Goal: Find specific page/section: Find specific page/section

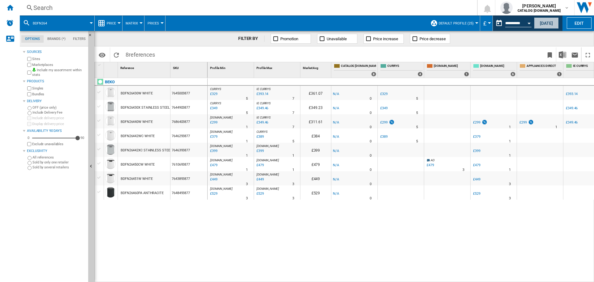
click at [543, 25] on button "[DATE]" at bounding box center [546, 22] width 25 height 11
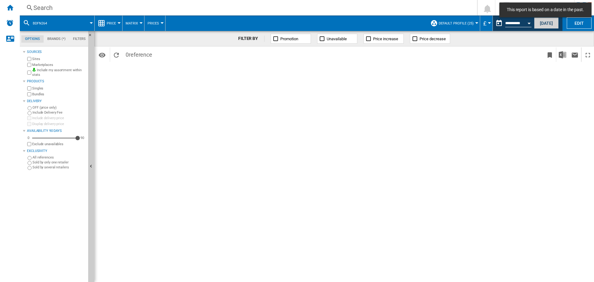
click at [549, 24] on button "[DATE]" at bounding box center [546, 22] width 25 height 11
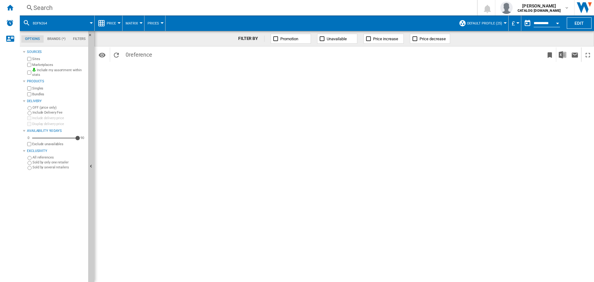
click at [160, 13] on div "Search Search 0 [PERSON_NAME] CATALOG [DOMAIN_NAME] CATALOG [DOMAIN_NAME] My se…" at bounding box center [307, 7] width 574 height 15
click at [162, 8] on div "Search" at bounding box center [247, 7] width 428 height 9
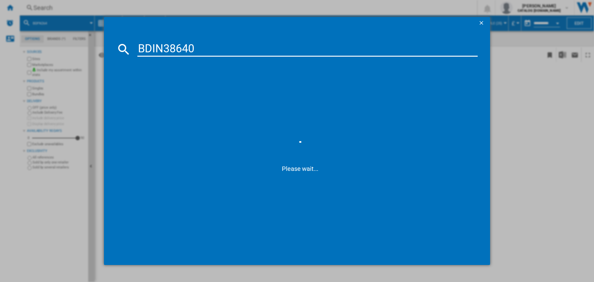
type input "BDIN38640F"
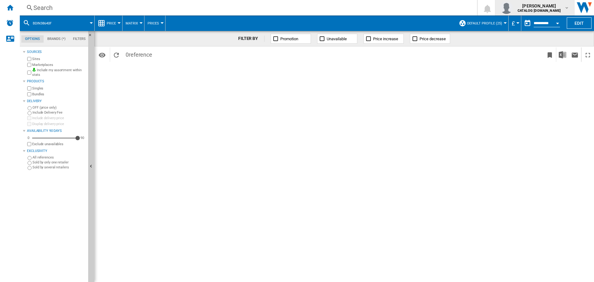
click at [547, 7] on span "[PERSON_NAME]" at bounding box center [539, 6] width 43 height 6
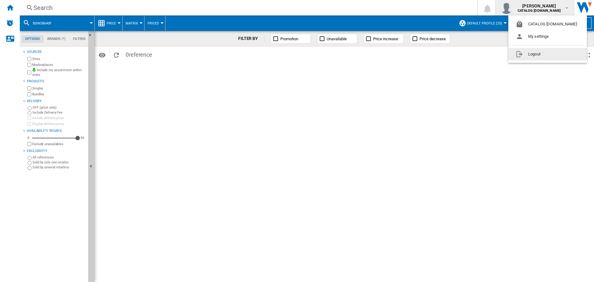
drag, startPoint x: 537, startPoint y: 53, endPoint x: 497, endPoint y: 156, distance: 110.8
click at [537, 53] on button "Logout" at bounding box center [547, 54] width 79 height 12
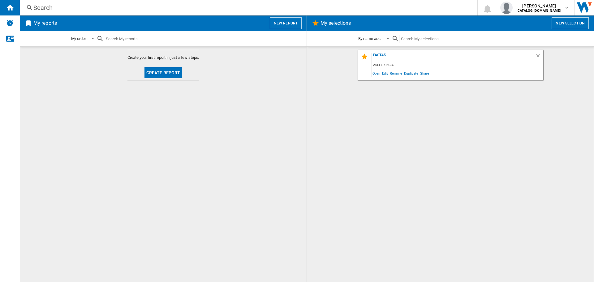
click at [262, 9] on div "Search" at bounding box center [247, 7] width 428 height 9
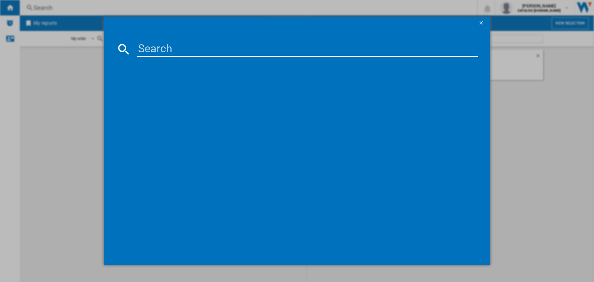
click at [244, 43] on input at bounding box center [307, 49] width 340 height 15
type input "BDIN38640F"
click at [168, 91] on div "BEKO BDIN38640F WHITE" at bounding box center [301, 89] width 334 height 6
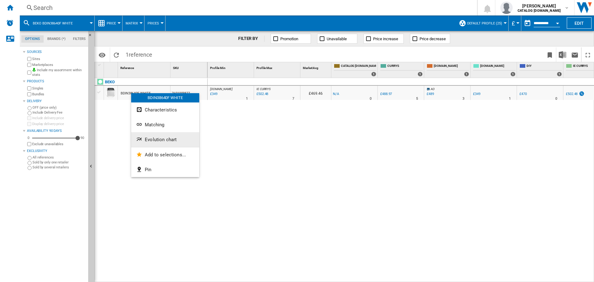
click at [159, 135] on button "Evolution chart" at bounding box center [165, 139] width 68 height 15
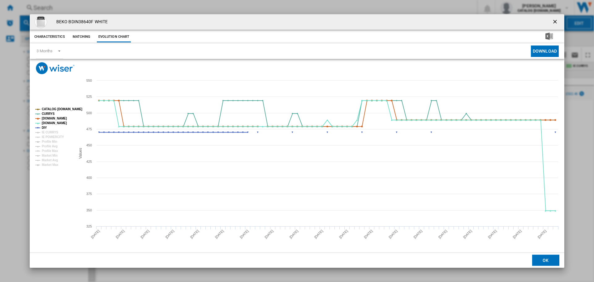
drag, startPoint x: 65, startPoint y: 107, endPoint x: 63, endPoint y: 115, distance: 8.3
click at [65, 107] on tspan "CATALOG [DOMAIN_NAME]" at bounding box center [62, 108] width 41 height 3
click at [63, 118] on tspan "[DOMAIN_NAME]" at bounding box center [54, 118] width 25 height 3
drag, startPoint x: 44, startPoint y: 126, endPoint x: 104, endPoint y: 142, distance: 62.1
click at [45, 126] on tspan "DIY" at bounding box center [44, 127] width 5 height 3
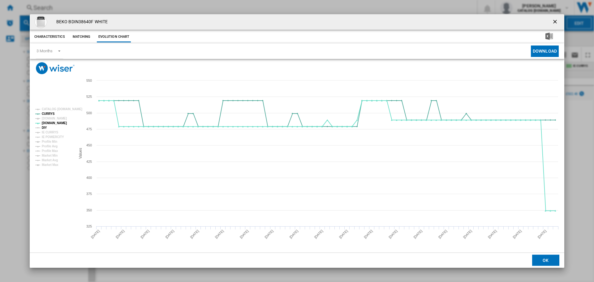
click at [45, 126] on tspan "DIY" at bounding box center [44, 127] width 5 height 3
click at [558, 21] on ng-md-icon "getI18NText('BUTTONS.CLOSE_DIALOG')" at bounding box center [555, 22] width 7 height 7
